Goal: Task Accomplishment & Management: Use online tool/utility

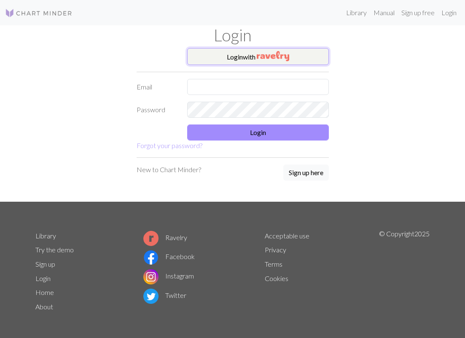
click at [238, 60] on button "Login with" at bounding box center [258, 56] width 142 height 17
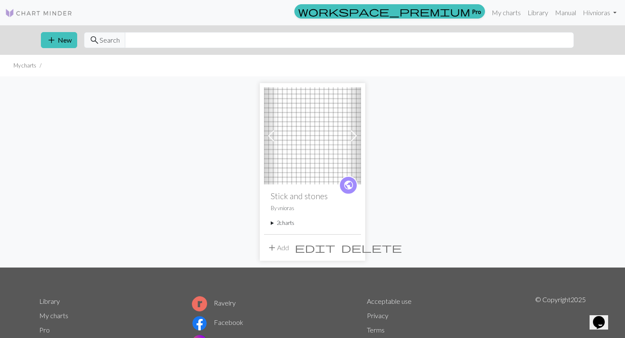
click at [316, 136] on img at bounding box center [312, 135] width 97 height 97
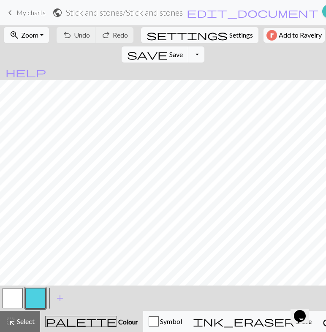
click at [17, 303] on button "button" at bounding box center [13, 298] width 20 height 20
click at [19, 295] on button "button" at bounding box center [13, 298] width 20 height 20
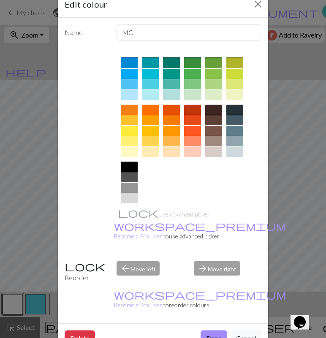
scroll to position [92, 0]
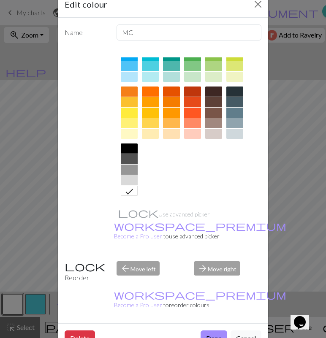
click at [169, 136] on div at bounding box center [171, 134] width 17 height 10
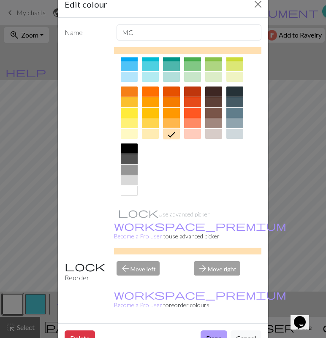
click at [211, 330] on button "Done" at bounding box center [213, 338] width 27 height 16
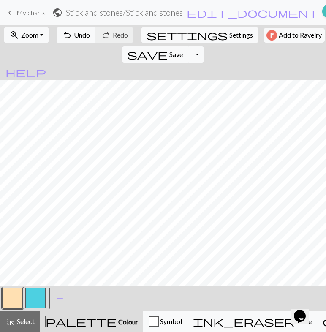
click at [40, 295] on button "button" at bounding box center [35, 298] width 20 height 20
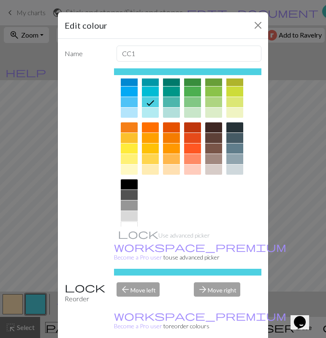
scroll to position [77, 0]
click at [215, 146] on div at bounding box center [213, 148] width 17 height 10
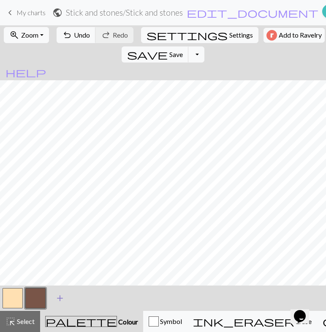
click at [59, 298] on span "add" at bounding box center [60, 298] width 10 height 12
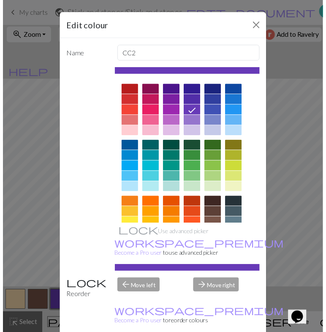
scroll to position [92, 0]
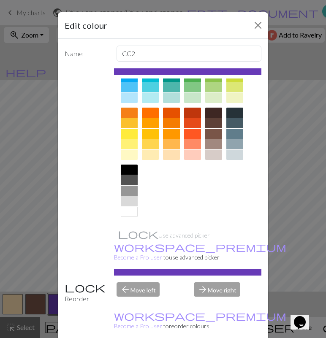
click at [126, 170] on div at bounding box center [129, 170] width 17 height 10
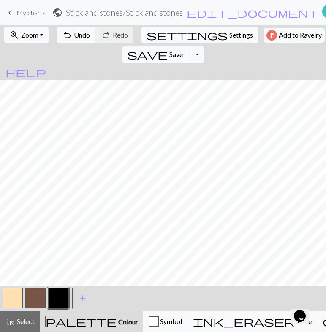
click at [229, 32] on span "Settings" at bounding box center [241, 35] width 24 height 10
select select "aran"
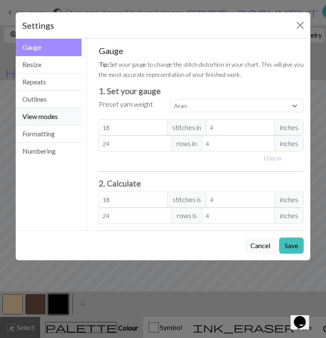
click at [57, 116] on button "View modes" at bounding box center [49, 116] width 66 height 17
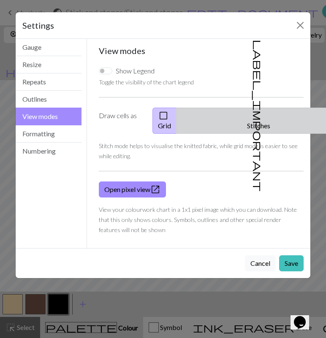
click at [243, 119] on button "label_important Stitches" at bounding box center [258, 121] width 165 height 26
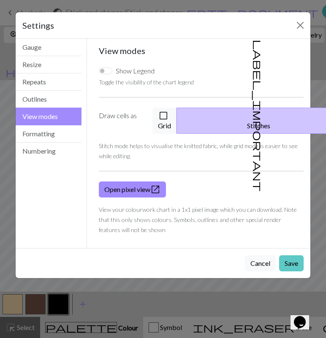
click at [297, 255] on button "Save" at bounding box center [291, 263] width 24 height 16
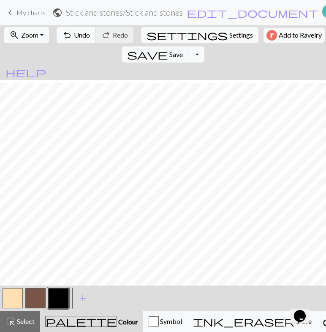
scroll to position [27, 0]
click at [16, 323] on span "Select" at bounding box center [25, 321] width 19 height 8
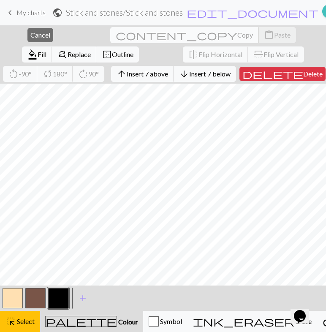
click at [237, 33] on span "Copy" at bounding box center [245, 35] width 16 height 8
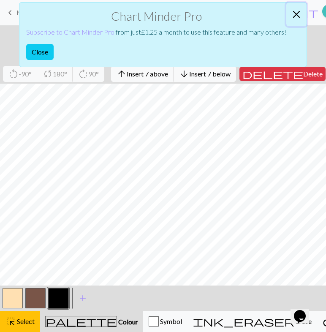
click at [294, 15] on button "Close" at bounding box center [296, 15] width 20 height 24
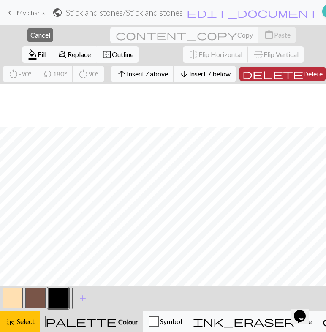
scroll to position [79, 0]
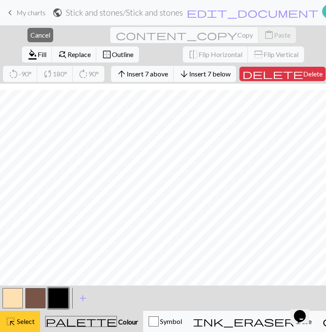
click at [22, 320] on span "Select" at bounding box center [25, 321] width 19 height 8
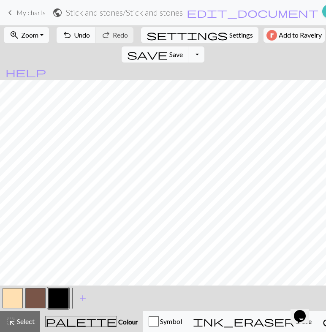
scroll to position [0, 0]
click at [74, 32] on span "Undo" at bounding box center [82, 35] width 16 height 8
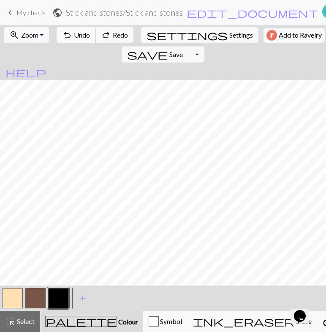
click at [74, 32] on span "Undo" at bounding box center [82, 35] width 16 height 8
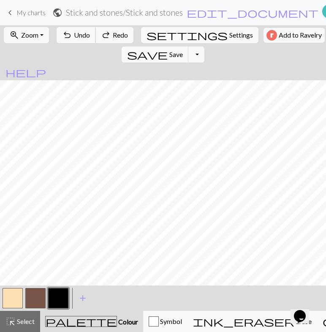
click at [74, 32] on span "Undo" at bounding box center [82, 35] width 16 height 8
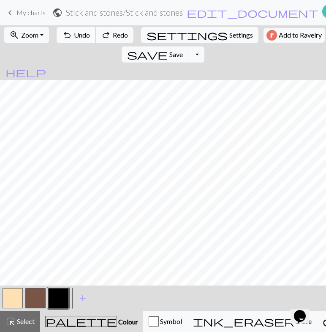
click at [74, 32] on span "Undo" at bounding box center [82, 35] width 16 height 8
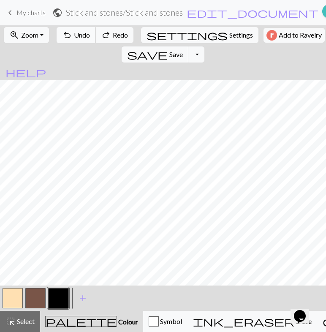
click at [74, 32] on span "Undo" at bounding box center [82, 35] width 16 height 8
click at [41, 292] on button "button" at bounding box center [35, 298] width 20 height 20
click at [35, 296] on button "button" at bounding box center [35, 298] width 20 height 20
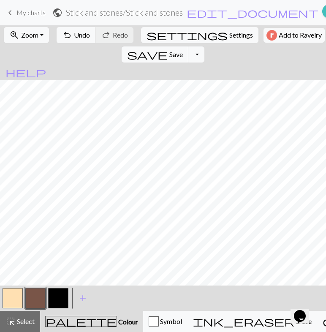
click at [57, 300] on button "button" at bounding box center [58, 298] width 20 height 20
click at [19, 299] on button "button" at bounding box center [13, 298] width 20 height 20
click at [59, 303] on button "button" at bounding box center [58, 298] width 20 height 20
click at [14, 292] on button "button" at bounding box center [13, 298] width 20 height 20
click at [59, 301] on button "button" at bounding box center [58, 298] width 20 height 20
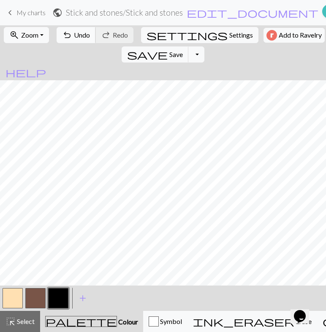
click at [81, 38] on span "Undo" at bounding box center [82, 35] width 16 height 8
click at [15, 301] on button "button" at bounding box center [13, 298] width 20 height 20
click at [61, 294] on button "button" at bounding box center [58, 298] width 20 height 20
click at [15, 295] on button "button" at bounding box center [13, 298] width 20 height 20
click at [63, 294] on button "button" at bounding box center [58, 298] width 20 height 20
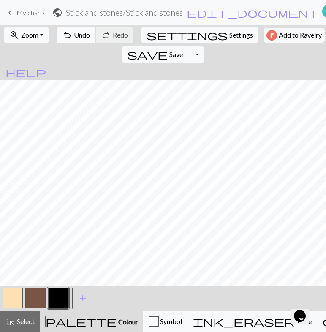
click at [70, 29] on button "undo Undo Undo" at bounding box center [76, 35] width 39 height 16
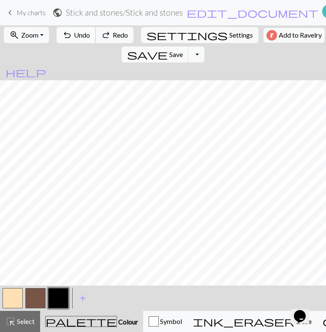
click at [70, 29] on button "undo Undo Undo" at bounding box center [76, 35] width 39 height 16
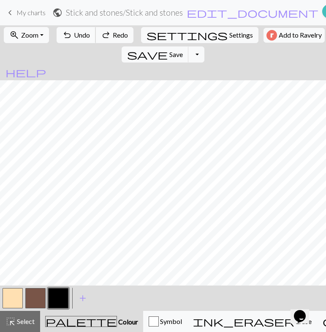
click at [70, 29] on button "undo Undo Undo" at bounding box center [76, 35] width 39 height 16
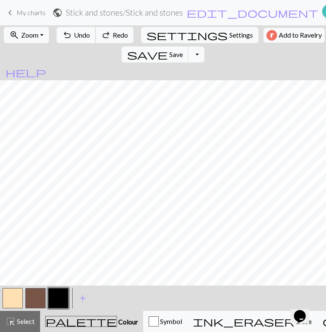
click at [70, 29] on button "undo Undo Undo" at bounding box center [76, 35] width 39 height 16
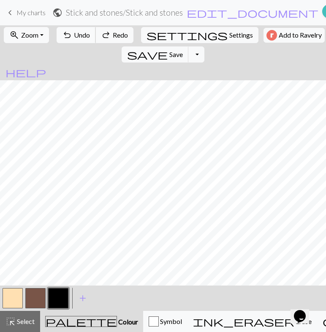
click at [70, 29] on button "undo Undo Undo" at bounding box center [76, 35] width 39 height 16
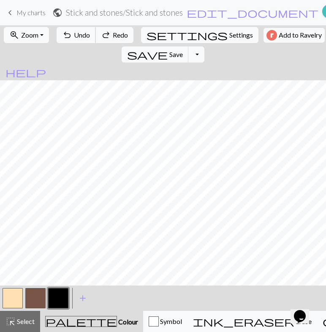
click at [70, 29] on button "undo Undo Undo" at bounding box center [76, 35] width 39 height 16
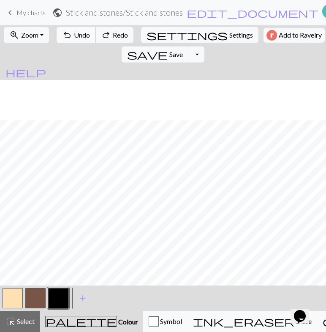
scroll to position [40, 0]
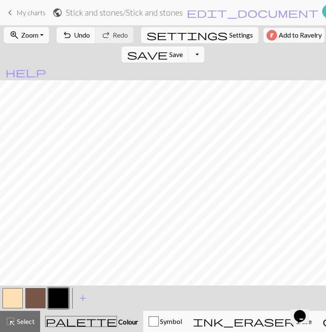
click at [16, 294] on button "button" at bounding box center [13, 298] width 20 height 20
click at [57, 297] on button "button" at bounding box center [58, 298] width 20 height 20
